Goal: Obtain resource: Download file/media

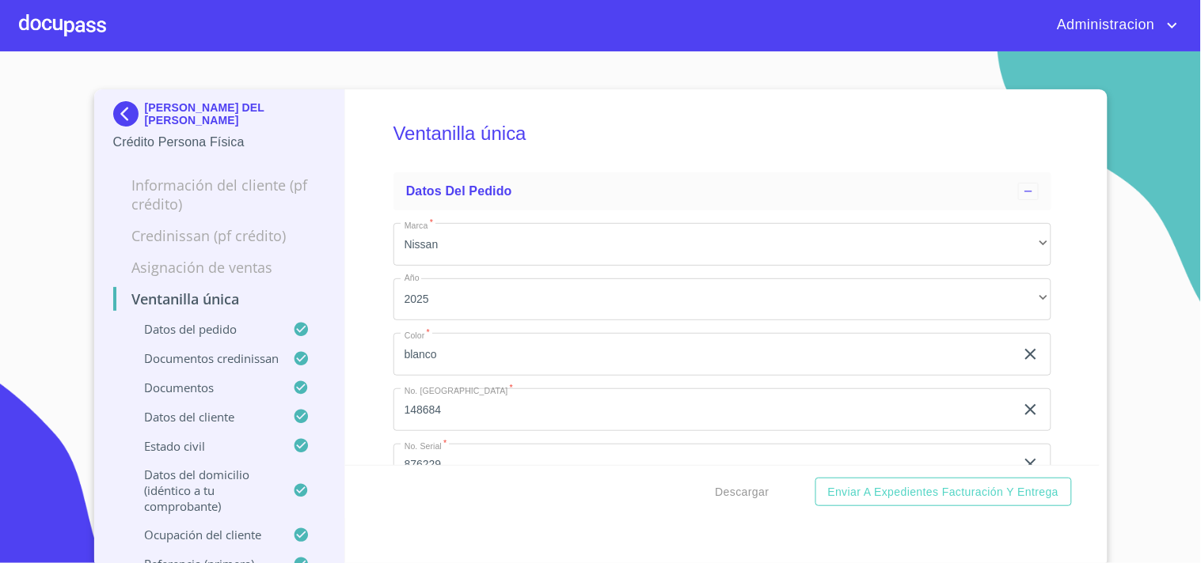
click at [164, 115] on p "[PERSON_NAME] DEL [PERSON_NAME]" at bounding box center [235, 113] width 181 height 25
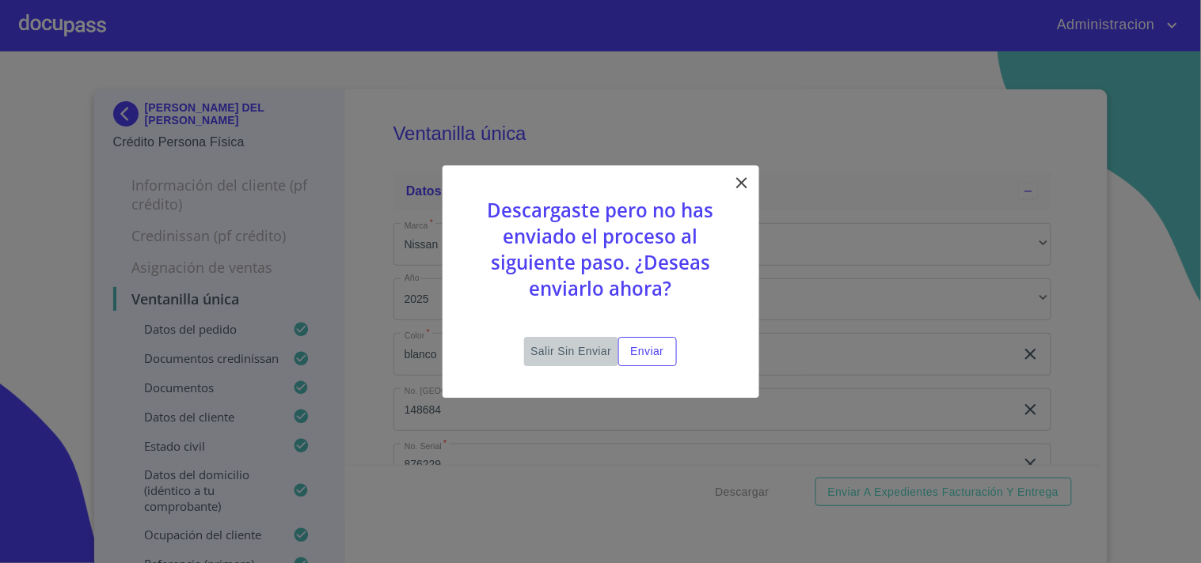
click at [554, 352] on span "Salir sin enviar" at bounding box center [570, 352] width 81 height 20
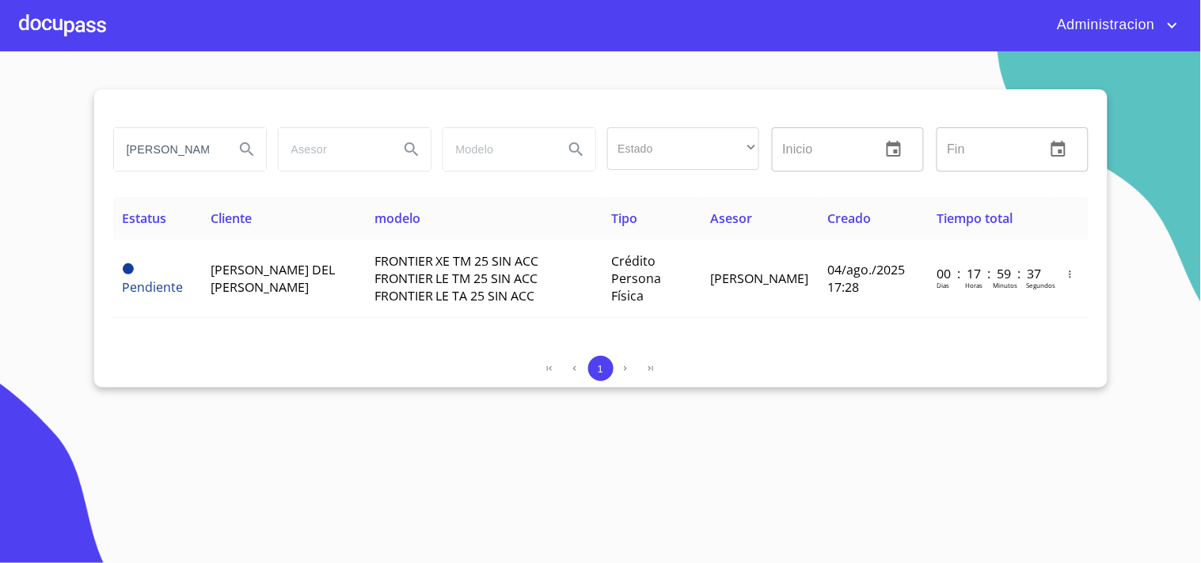
scroll to position [0, 93]
drag, startPoint x: 120, startPoint y: 146, endPoint x: 562, endPoint y: 150, distance: 442.4
click at [533, 159] on div "[PERSON_NAME] DEL [PERSON_NAME] Estado ​ ​ Inicio ​ Fin ​" at bounding box center [601, 149] width 988 height 57
type input "[PERSON_NAME]"
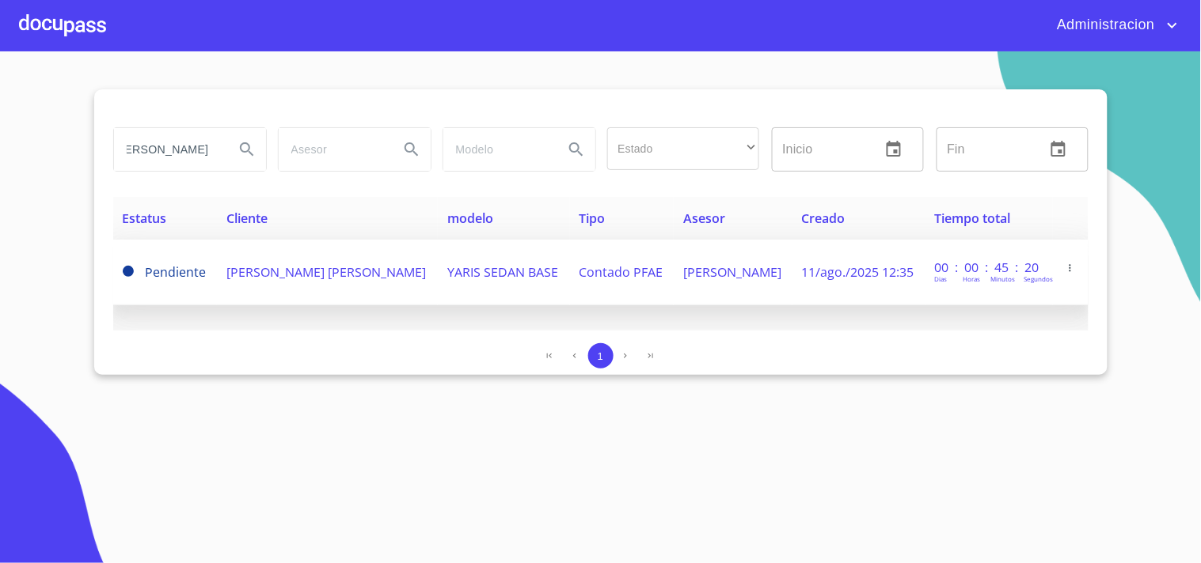
scroll to position [0, 0]
click at [453, 283] on td "YARIS SEDAN BASE" at bounding box center [503, 273] width 131 height 66
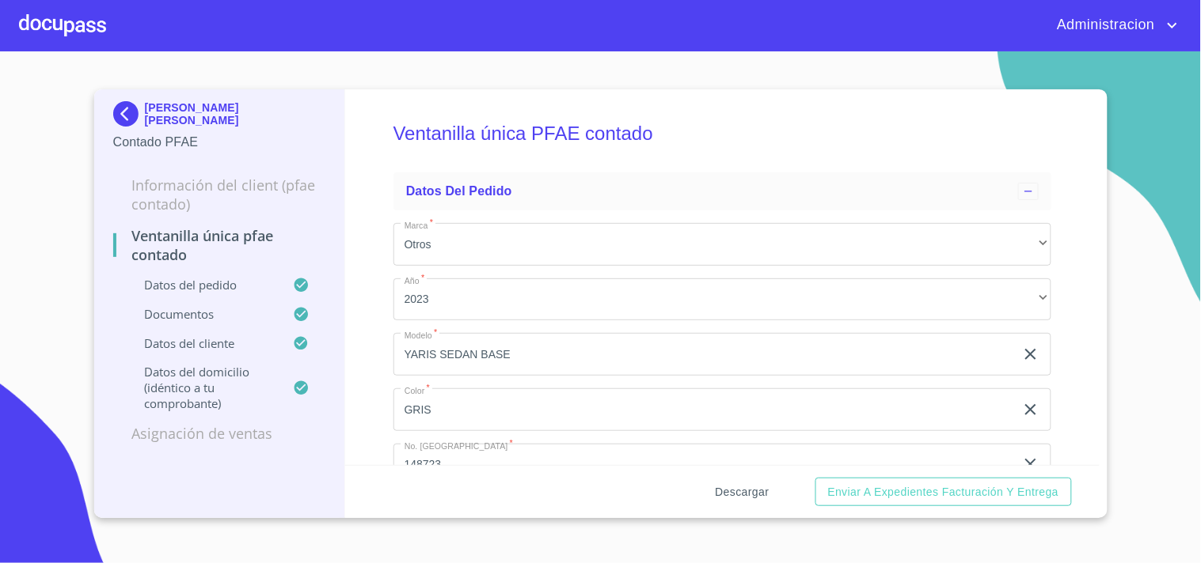
click at [711, 488] on button "Descargar" at bounding box center [742, 492] width 66 height 29
click at [215, 116] on p "[PERSON_NAME] [PERSON_NAME]" at bounding box center [235, 113] width 181 height 25
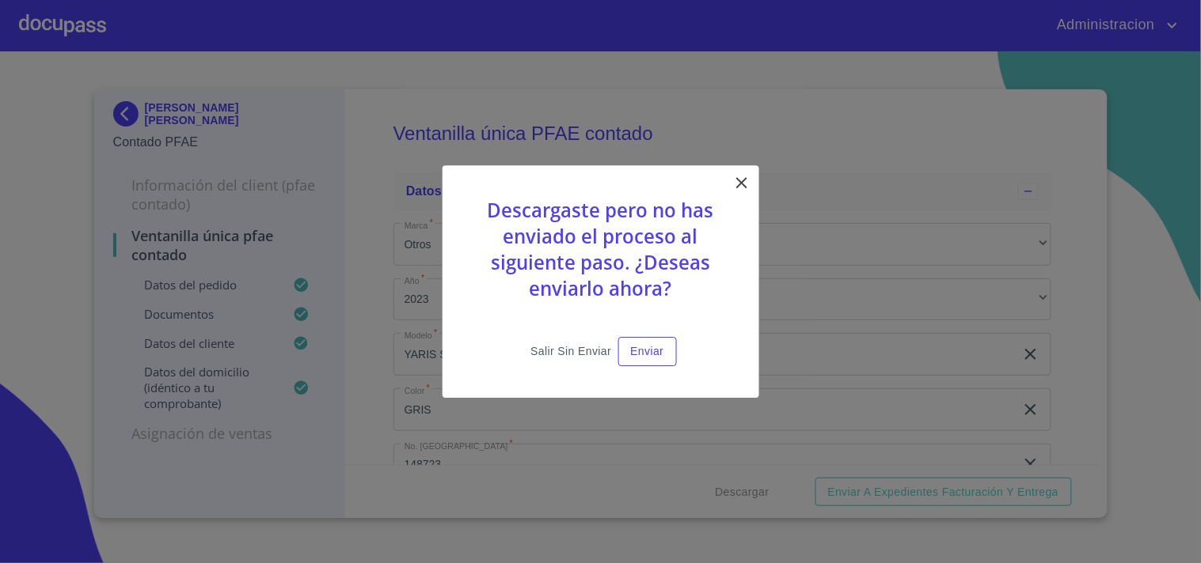
click at [551, 351] on span "Salir sin enviar" at bounding box center [570, 352] width 81 height 20
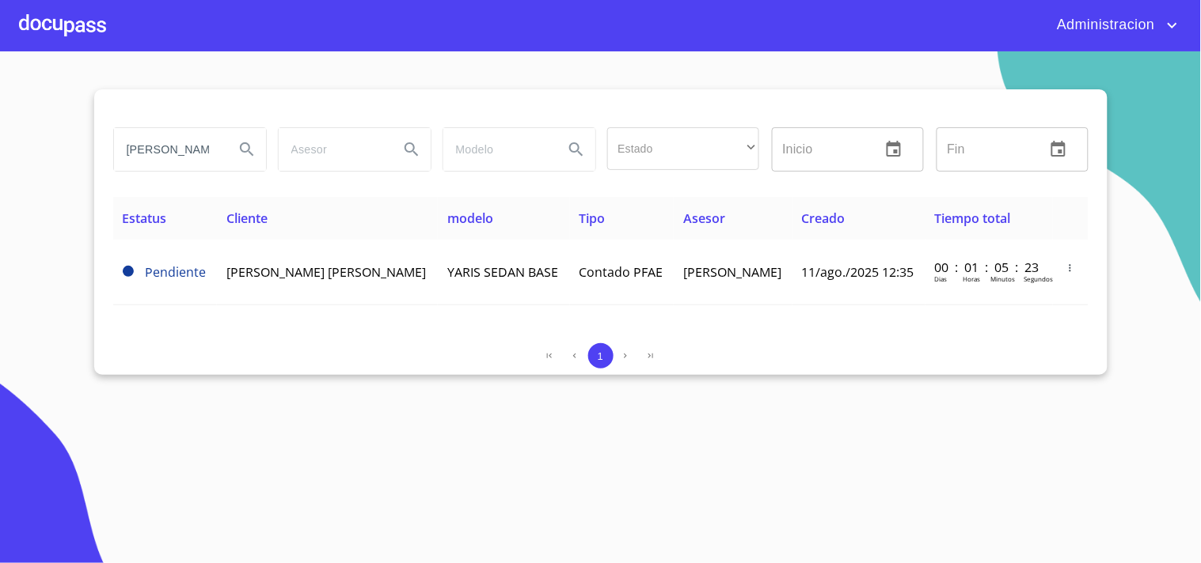
drag, startPoint x: 127, startPoint y: 146, endPoint x: 939, endPoint y: 68, distance: 815.7
click at [935, 69] on section "[PERSON_NAME] Estado ​ ​ Inicio ​ Fin ​ Estatus Cliente modelo Tipo Asesor Crea…" at bounding box center [600, 307] width 1201 height 512
type input "m"
type input "[PERSON_NAME]"
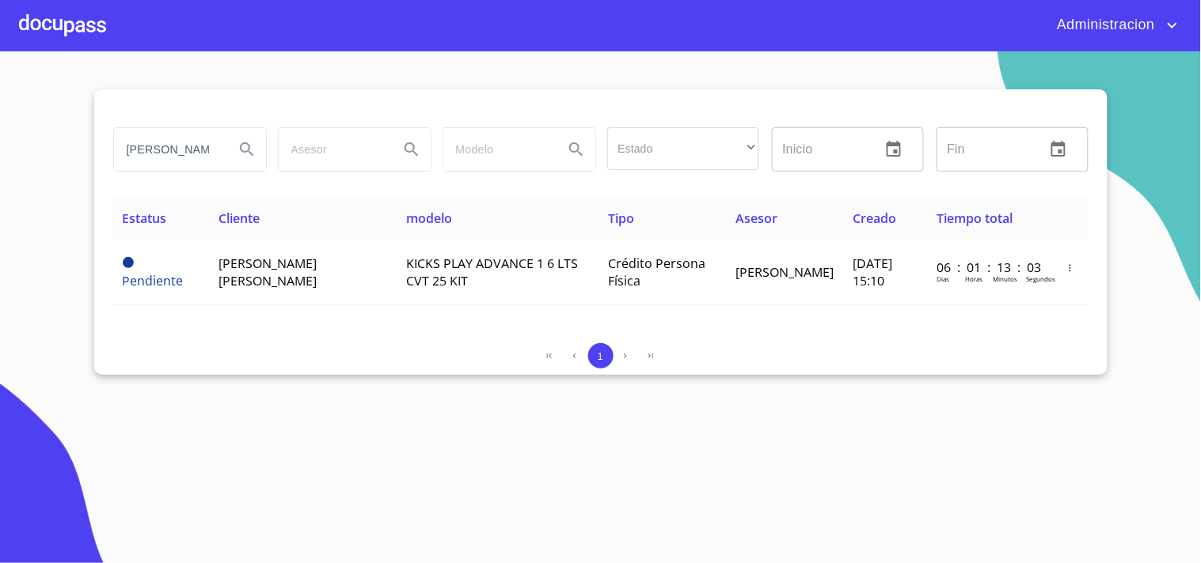
scroll to position [0, 33]
drag, startPoint x: 123, startPoint y: 157, endPoint x: 755, endPoint y: 150, distance: 631.6
click at [651, 168] on div "[PERSON_NAME] Estado ​ ​ Inicio ​ Fin ​" at bounding box center [601, 149] width 988 height 57
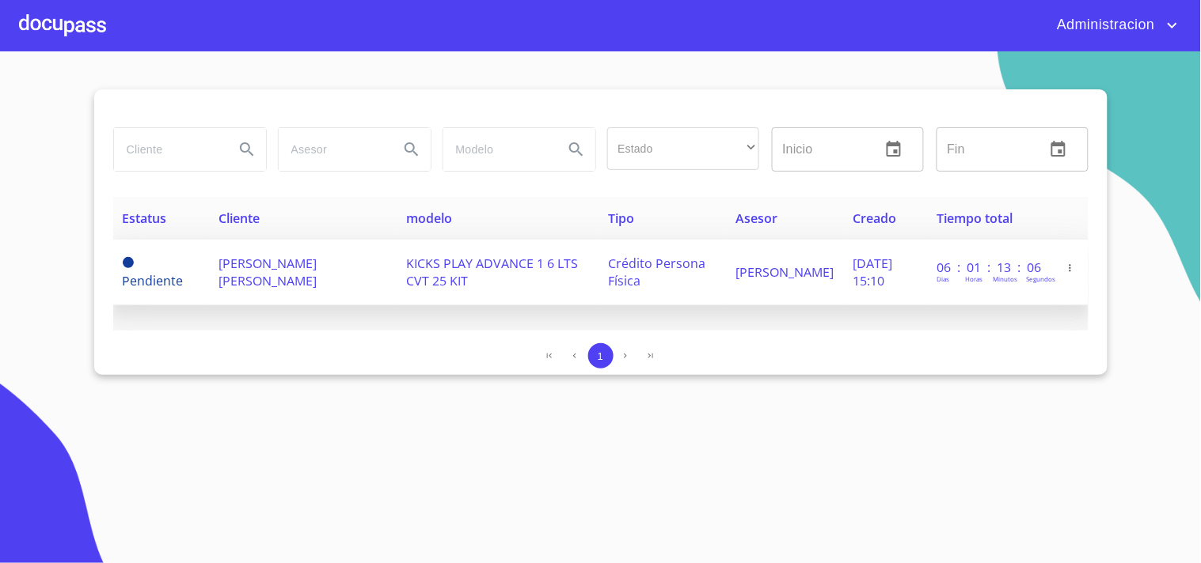
click at [434, 256] on span "KICKS PLAY ADVANCE 1 6 LTS CVT 25 KIT" at bounding box center [492, 272] width 172 height 35
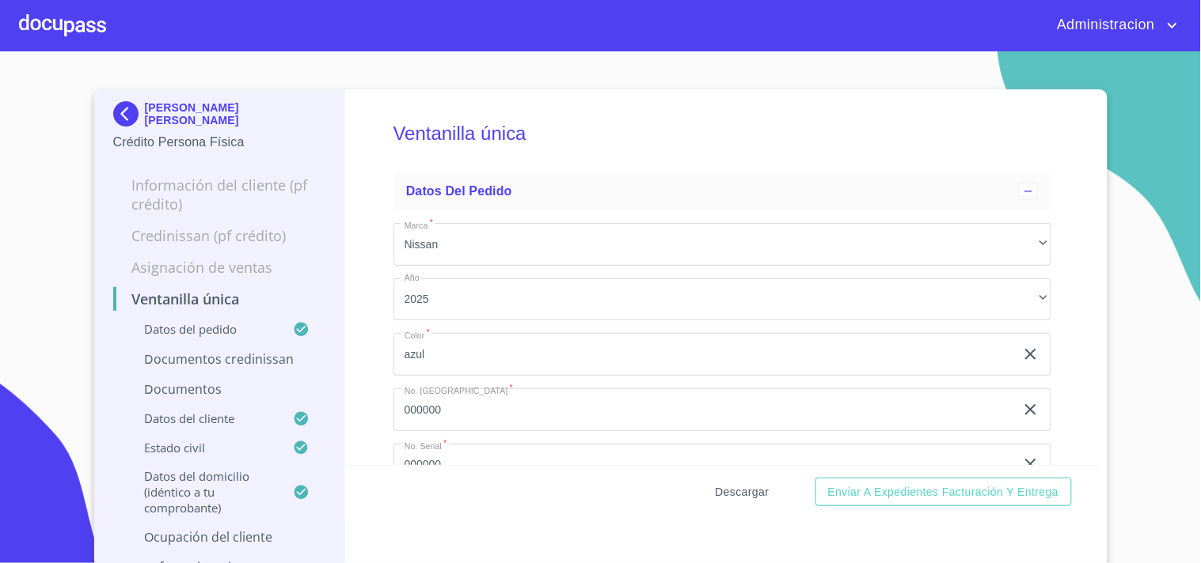
click at [740, 495] on span "Descargar" at bounding box center [742, 493] width 54 height 20
click at [113, 109] on img at bounding box center [129, 113] width 32 height 25
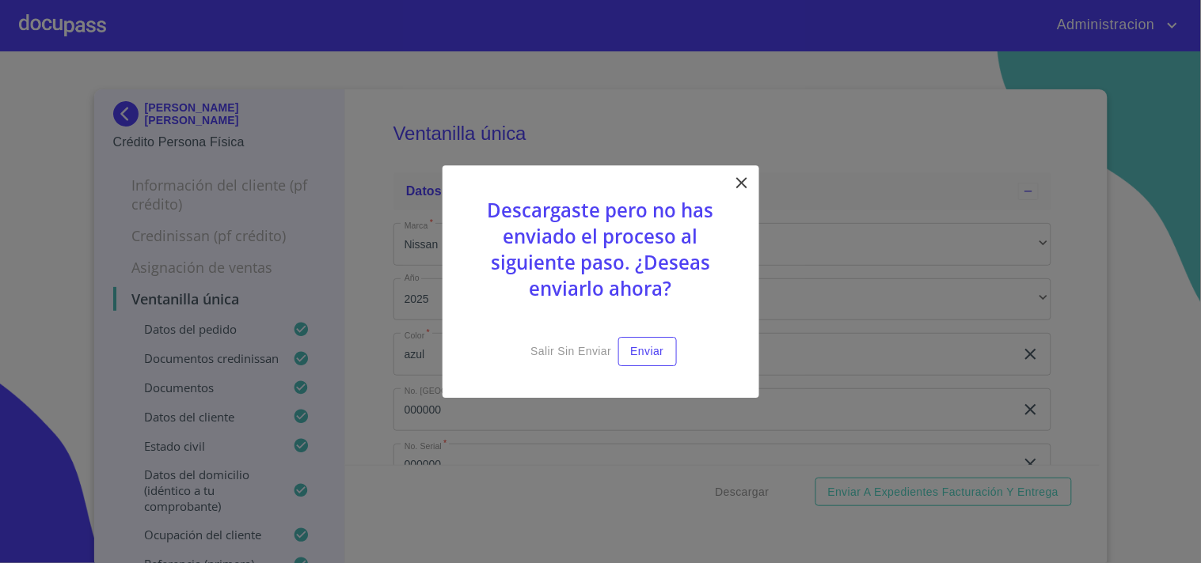
click at [742, 185] on icon at bounding box center [741, 182] width 11 height 11
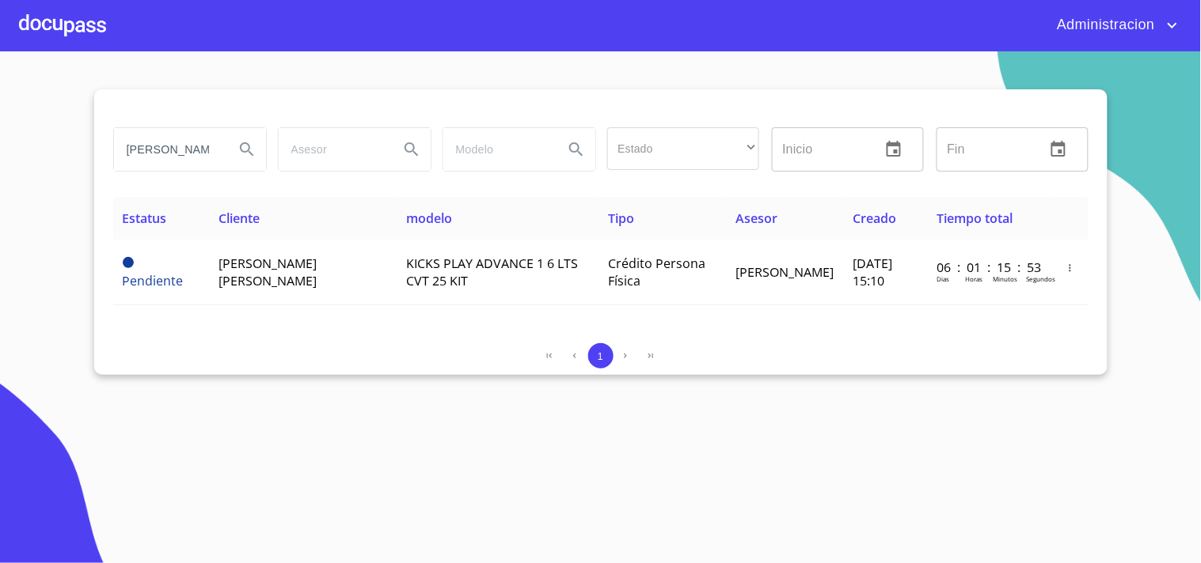
click at [258, 237] on th "Cliente" at bounding box center [303, 218] width 188 height 43
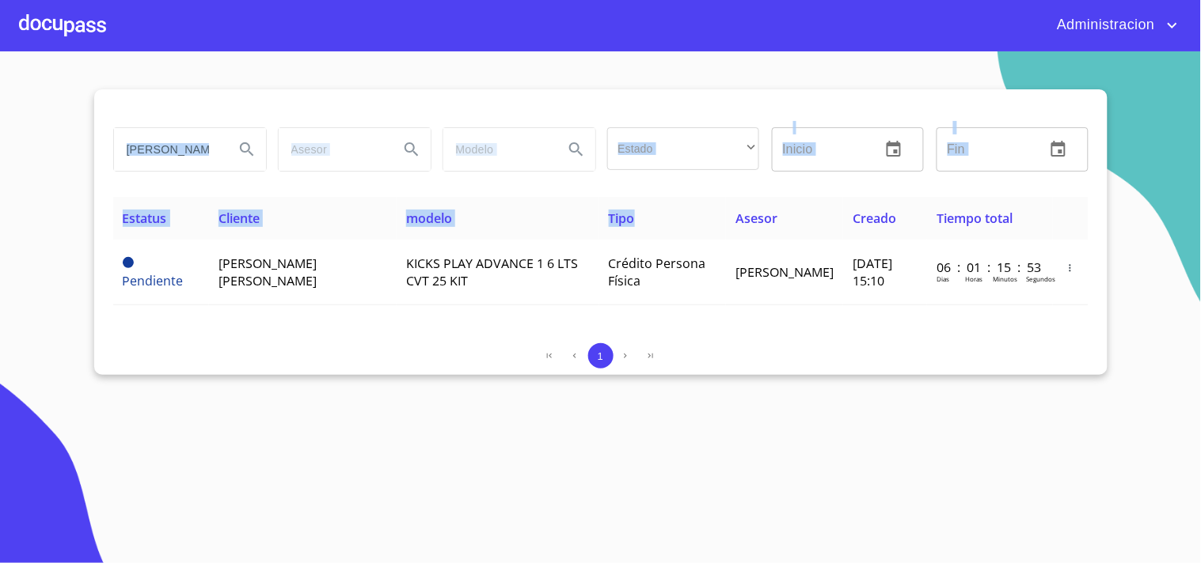
drag, startPoint x: 113, startPoint y: 151, endPoint x: 872, endPoint y: 232, distance: 763.2
click at [815, 222] on div "[PERSON_NAME] Estado ​ ​ Inicio ​ Fin ​ Estatus Cliente modelo Tipo Asesor Crea…" at bounding box center [600, 232] width 1013 height 286
click at [185, 154] on input "[PERSON_NAME]" at bounding box center [168, 149] width 108 height 43
click at [130, 146] on input "[PERSON_NAME]" at bounding box center [168, 149] width 108 height 43
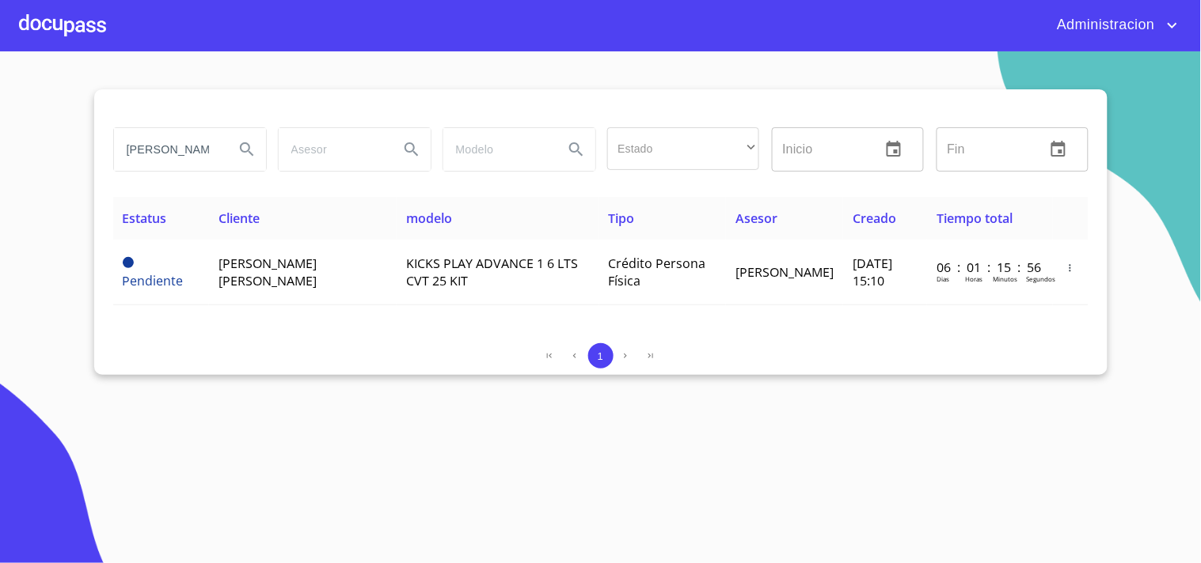
scroll to position [0, 33]
drag, startPoint x: 125, startPoint y: 147, endPoint x: 588, endPoint y: 169, distance: 463.5
click at [573, 173] on div "[PERSON_NAME] Estado ​ ​ Inicio ​ Fin ​" at bounding box center [601, 149] width 988 height 57
type input "[PERSON_NAME]"
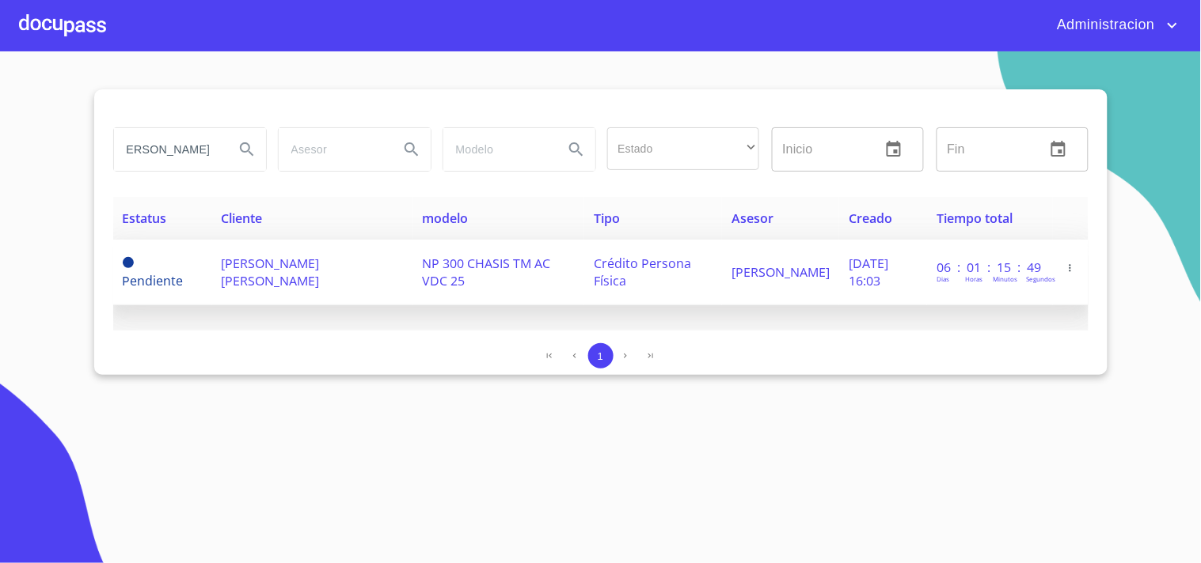
scroll to position [0, 0]
click at [413, 273] on td "NP 300 CHASIS TM AC VDC 25" at bounding box center [498, 273] width 171 height 66
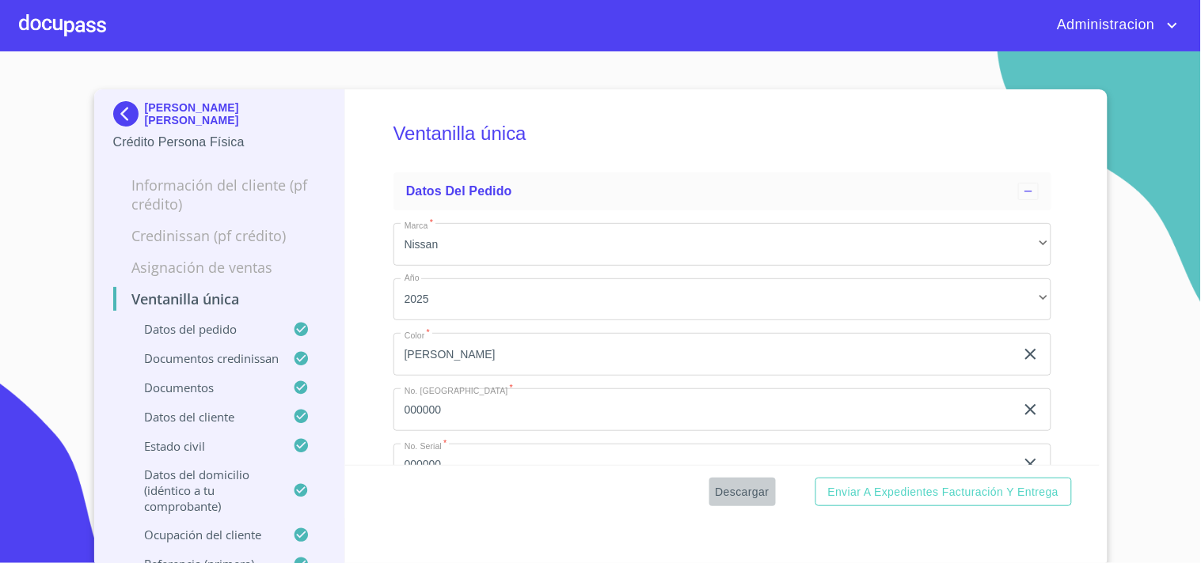
click at [745, 489] on span "Descargar" at bounding box center [742, 493] width 54 height 20
